Goal: Obtain resource: Obtain resource

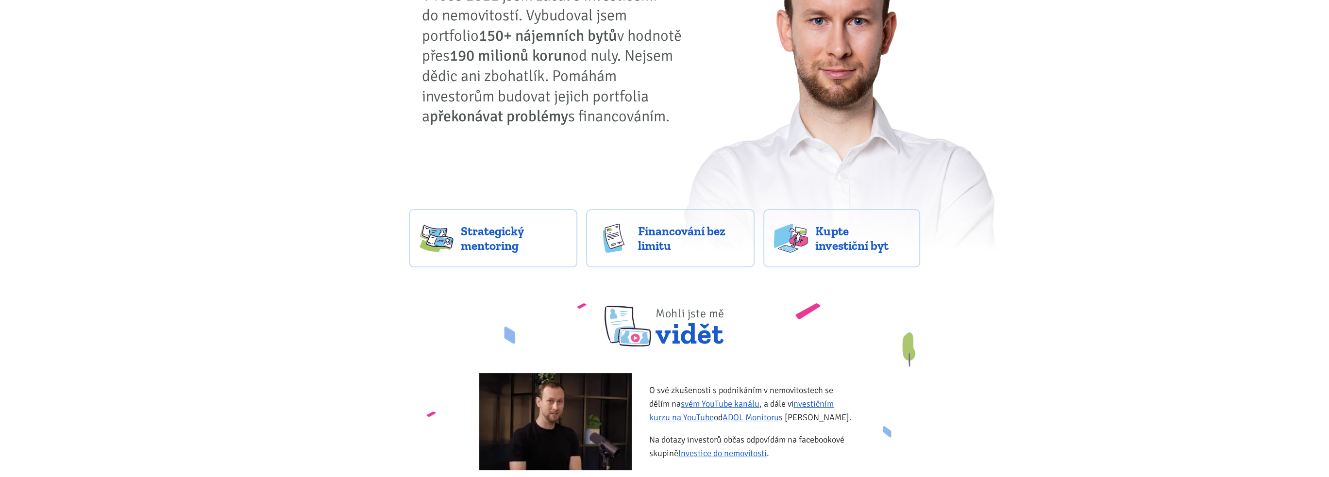
scroll to position [146, 0]
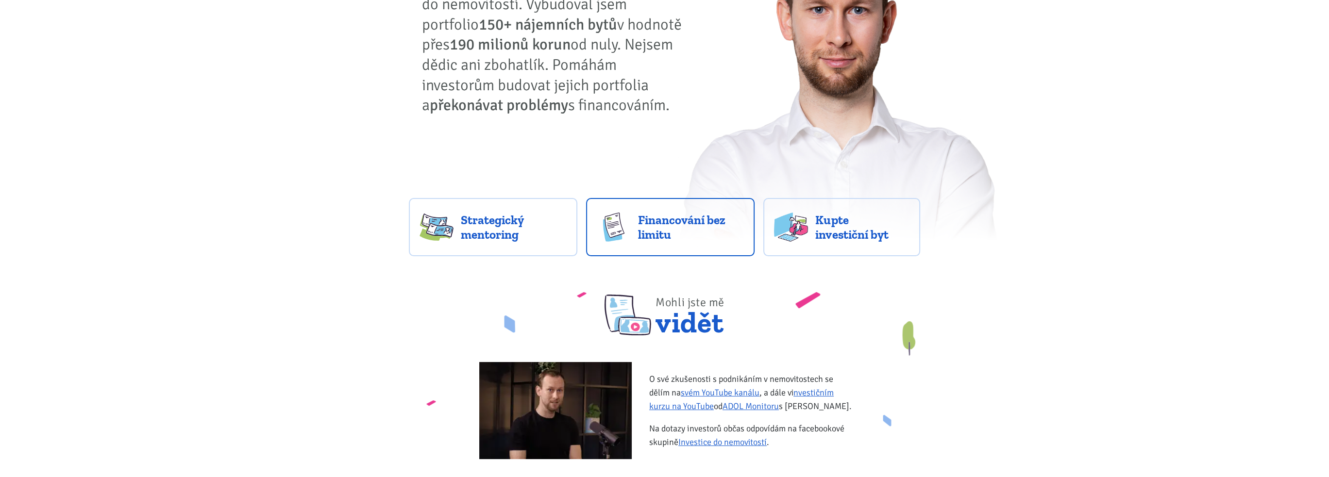
click at [663, 227] on span "Financování bez limitu" at bounding box center [691, 227] width 106 height 29
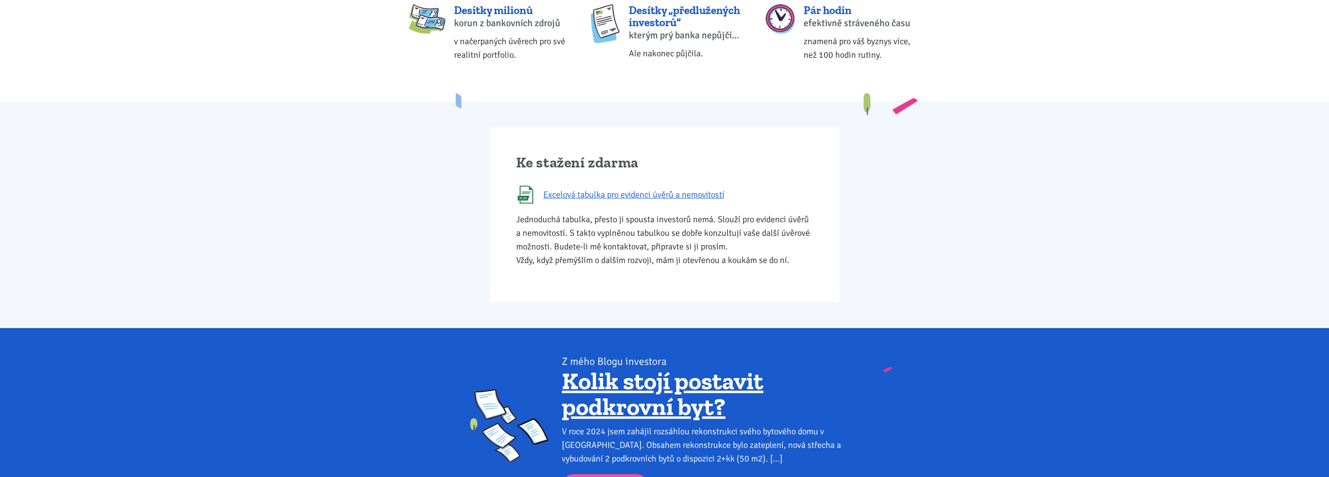
scroll to position [486, 0]
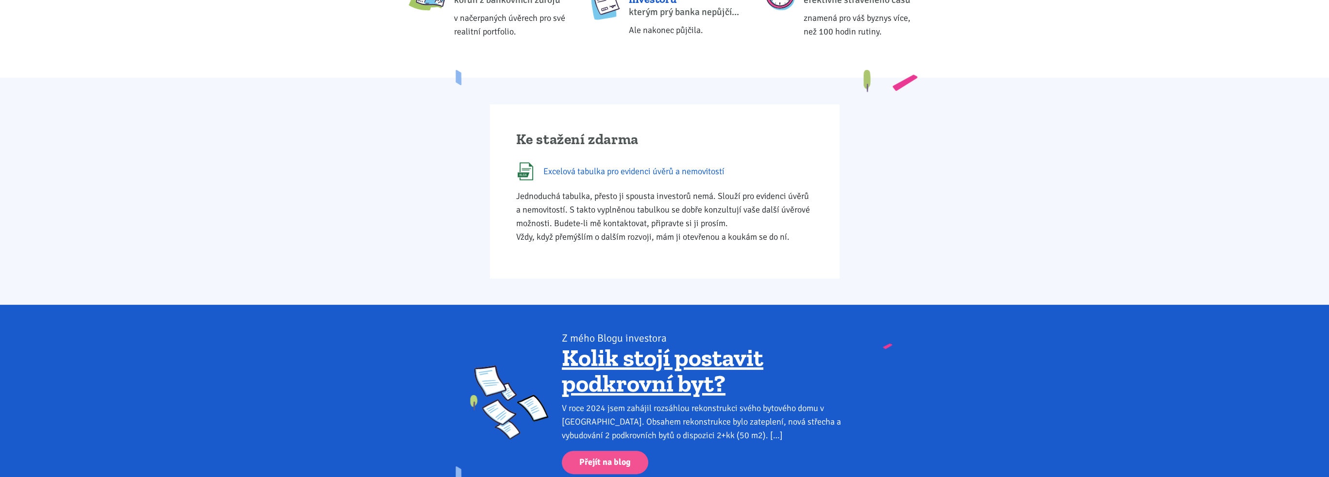
click at [662, 170] on span "Excelová tabulka pro evidenci úvěrů a nemovitostí" at bounding box center [633, 172] width 181 height 14
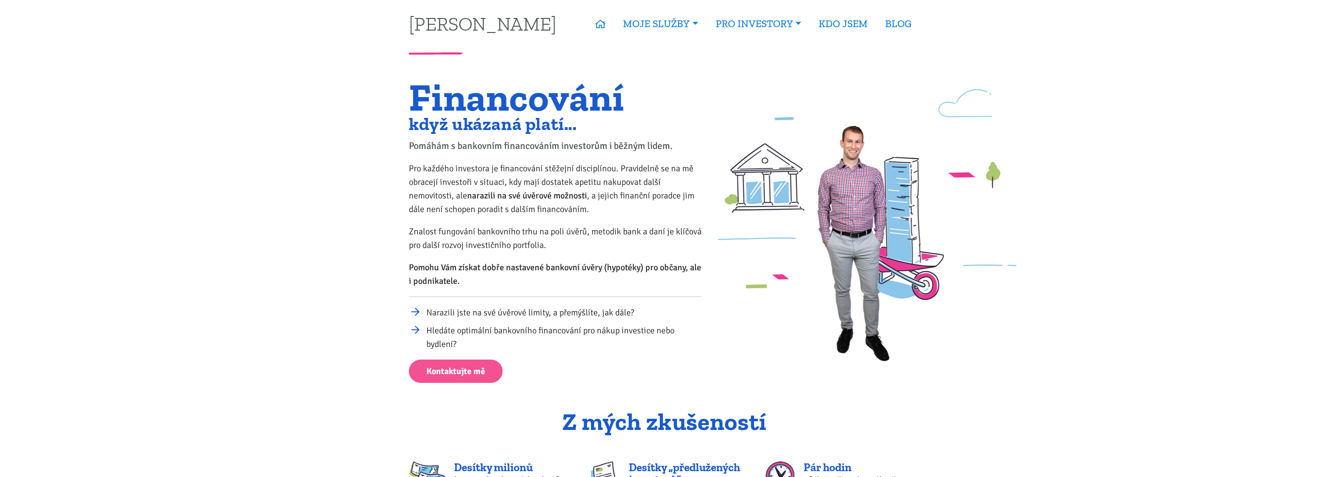
scroll to position [0, 0]
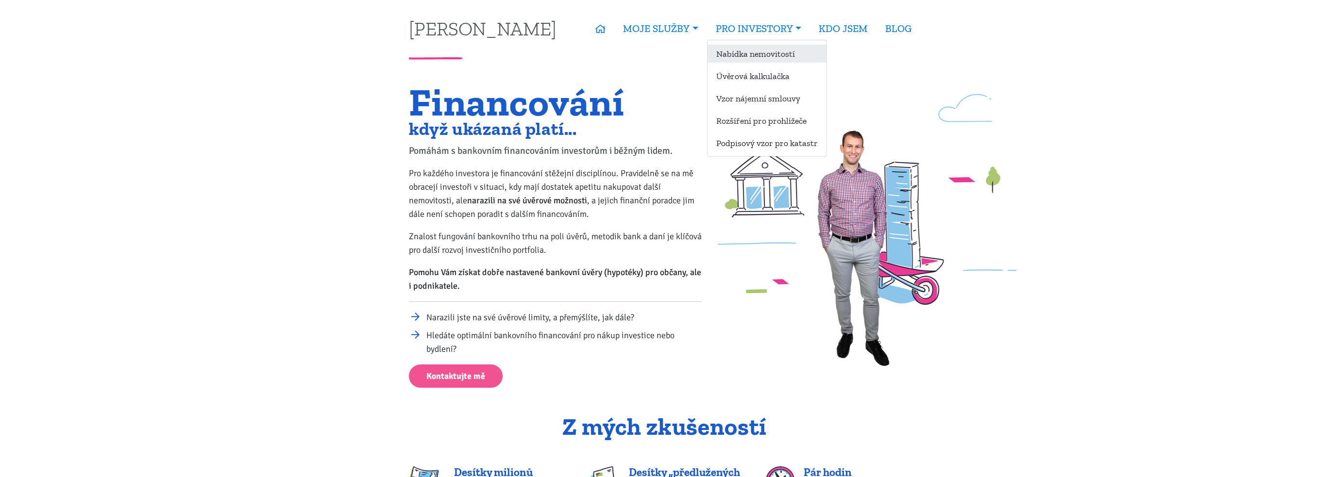
click at [743, 53] on link "Nabídka nemovitostí" at bounding box center [766, 54] width 119 height 18
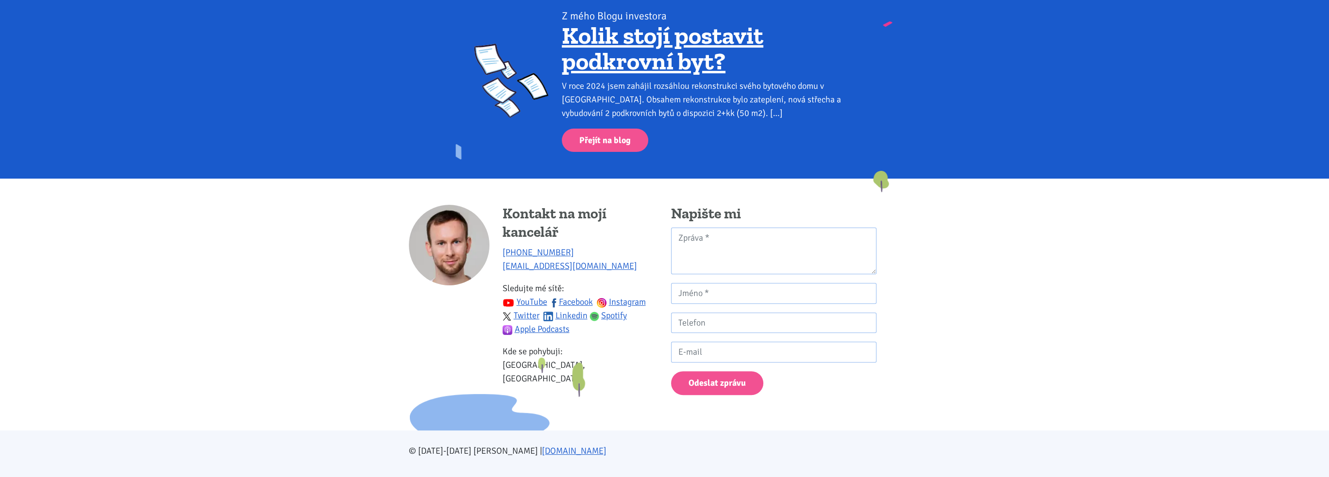
scroll to position [572, 0]
